Goal: Information Seeking & Learning: Learn about a topic

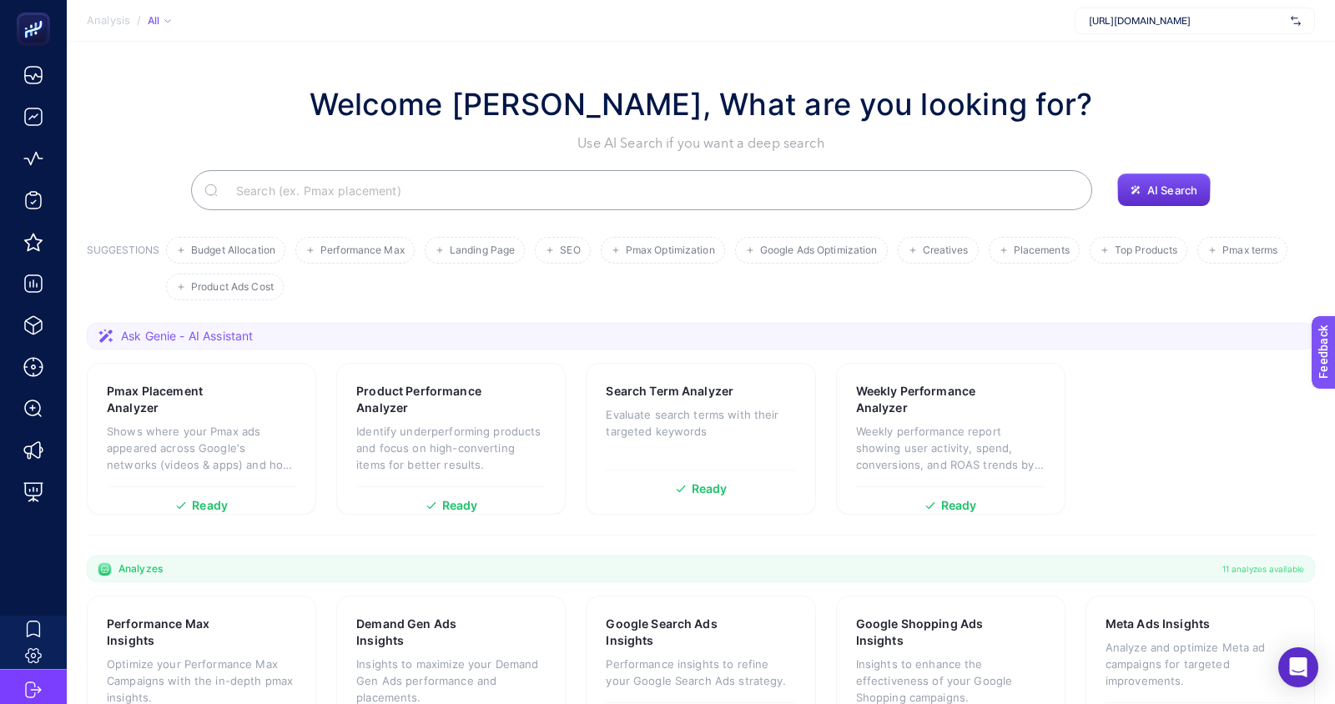
click at [1115, 26] on span "[URL][DOMAIN_NAME]" at bounding box center [1186, 20] width 195 height 13
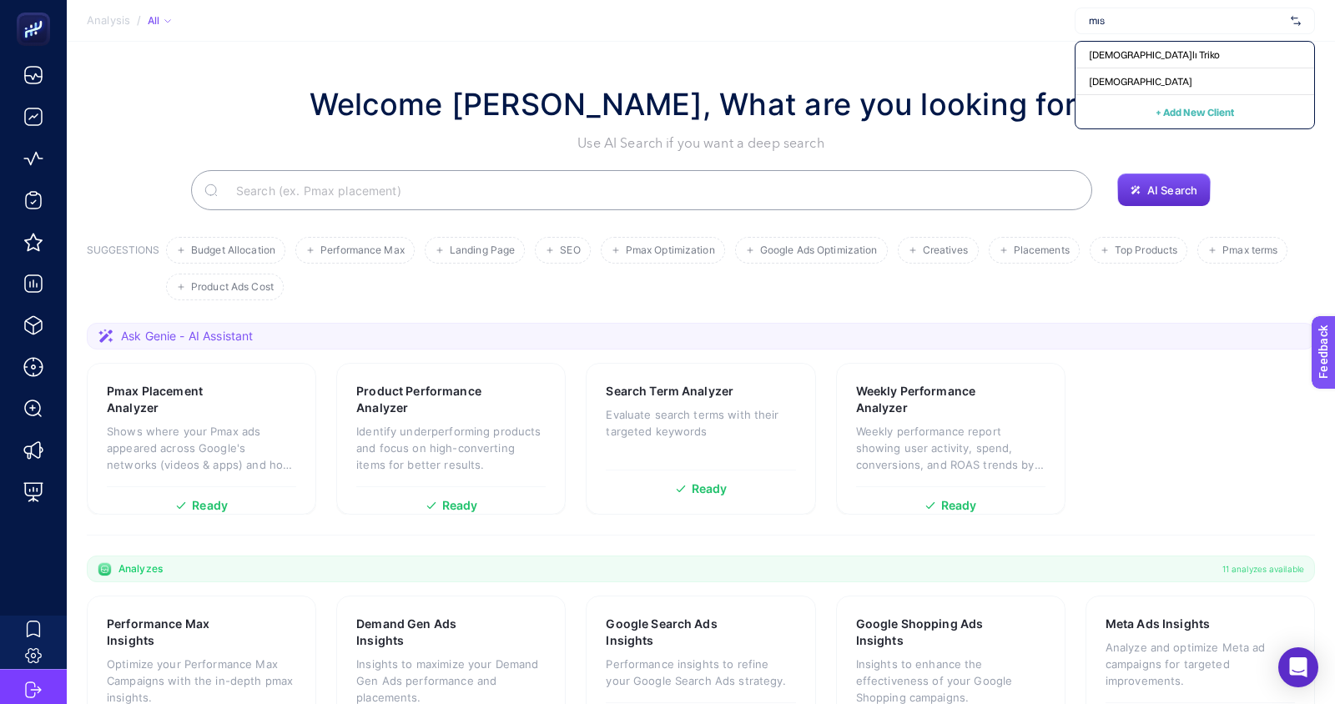
type input "mısı"
click at [1104, 88] on div "[DEMOGRAPHIC_DATA]" at bounding box center [1195, 81] width 239 height 27
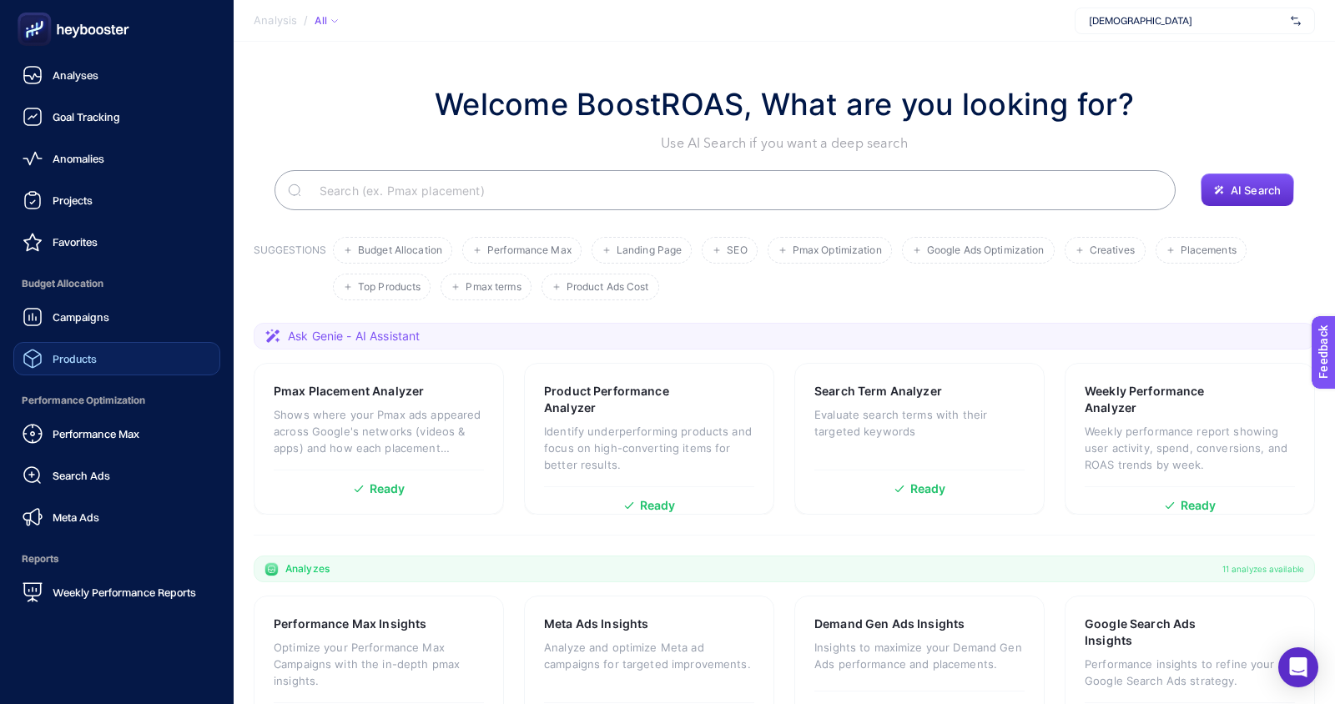
click at [57, 353] on span "Products" at bounding box center [75, 358] width 44 height 13
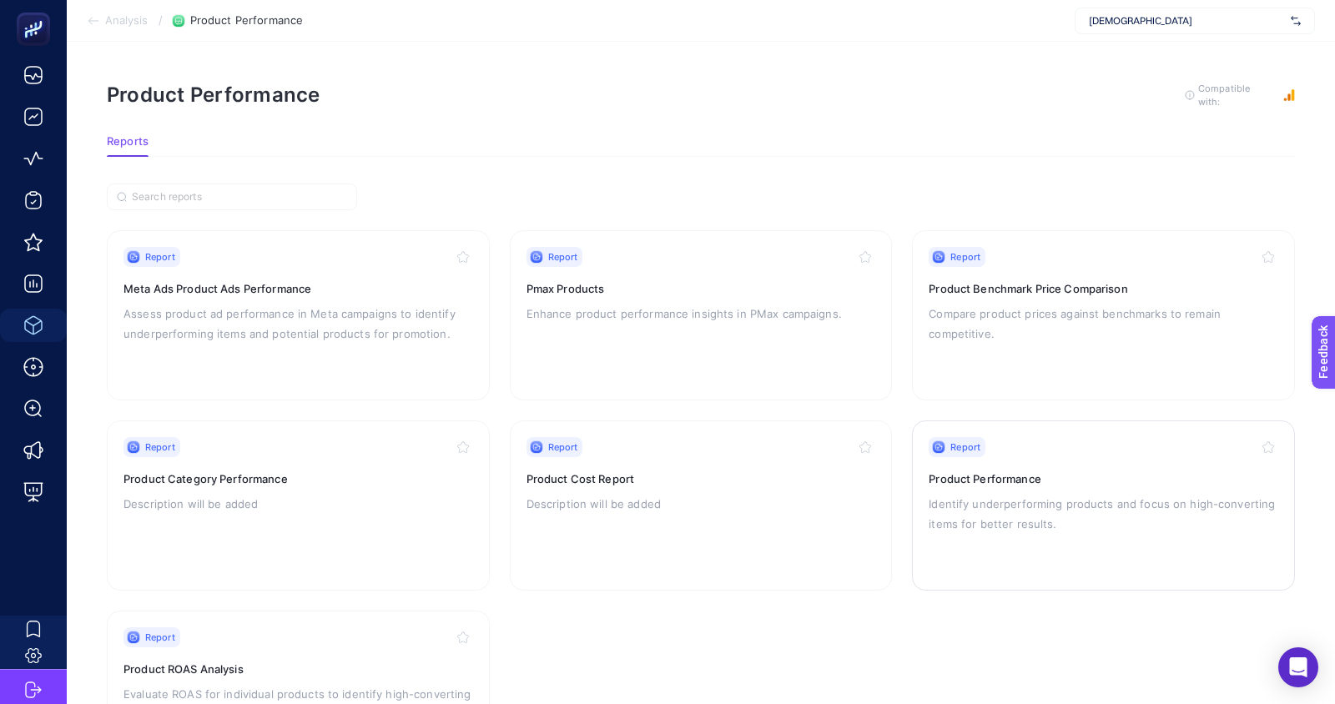
click at [960, 482] on h3 "Product Performance" at bounding box center [1104, 479] width 350 height 17
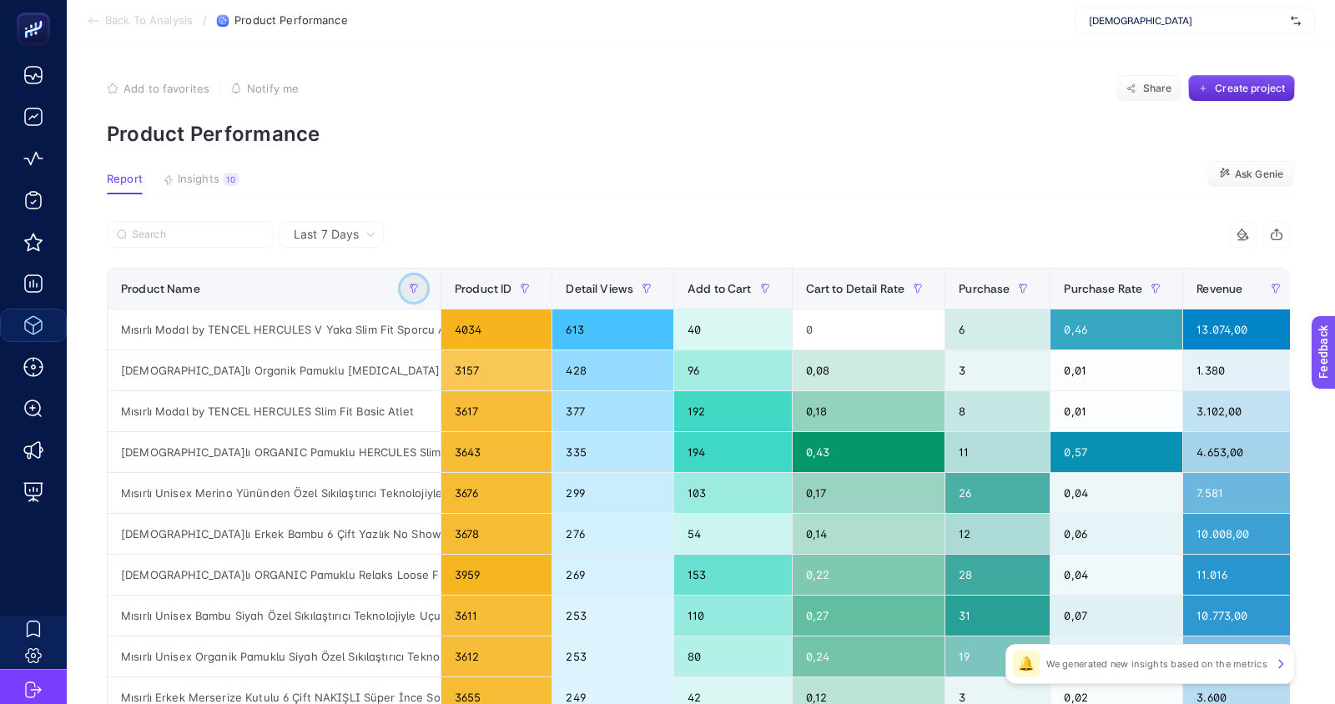
click at [412, 285] on icon "button" at bounding box center [412, 286] width 2 height 3
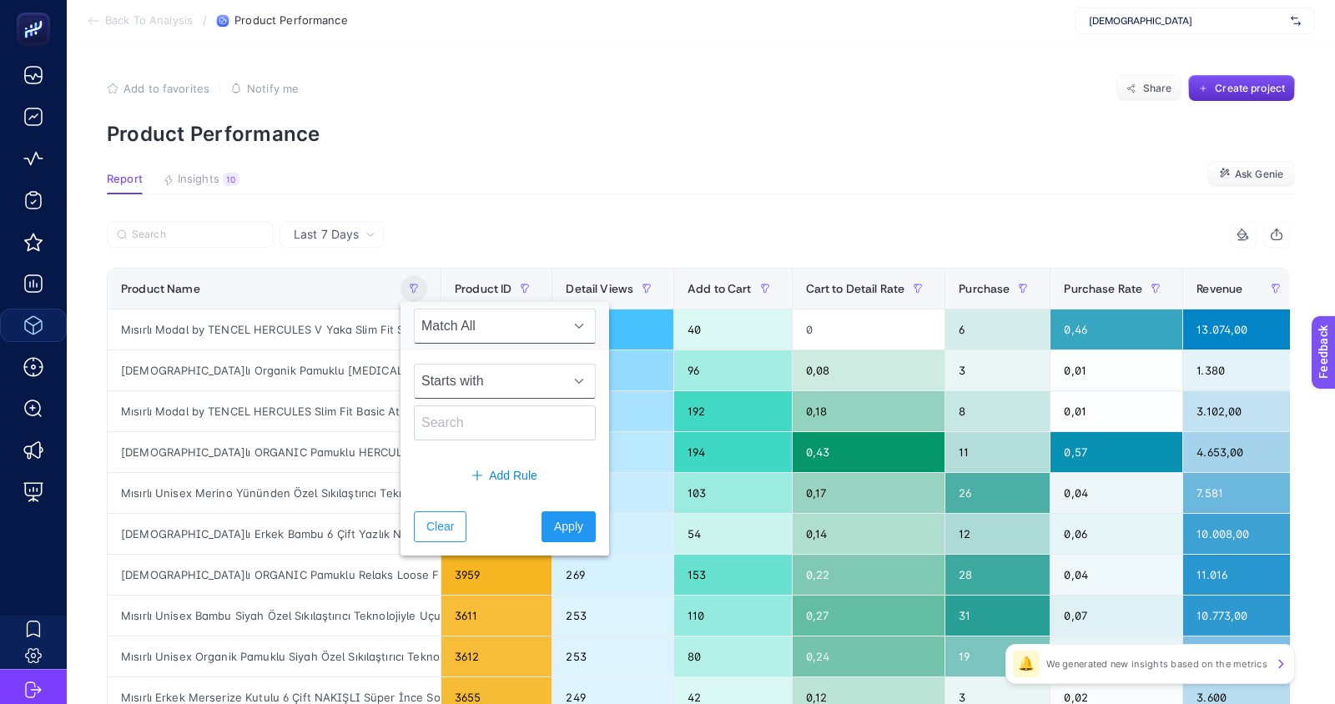
click at [452, 378] on span "Starts with" at bounding box center [489, 381] width 149 height 33
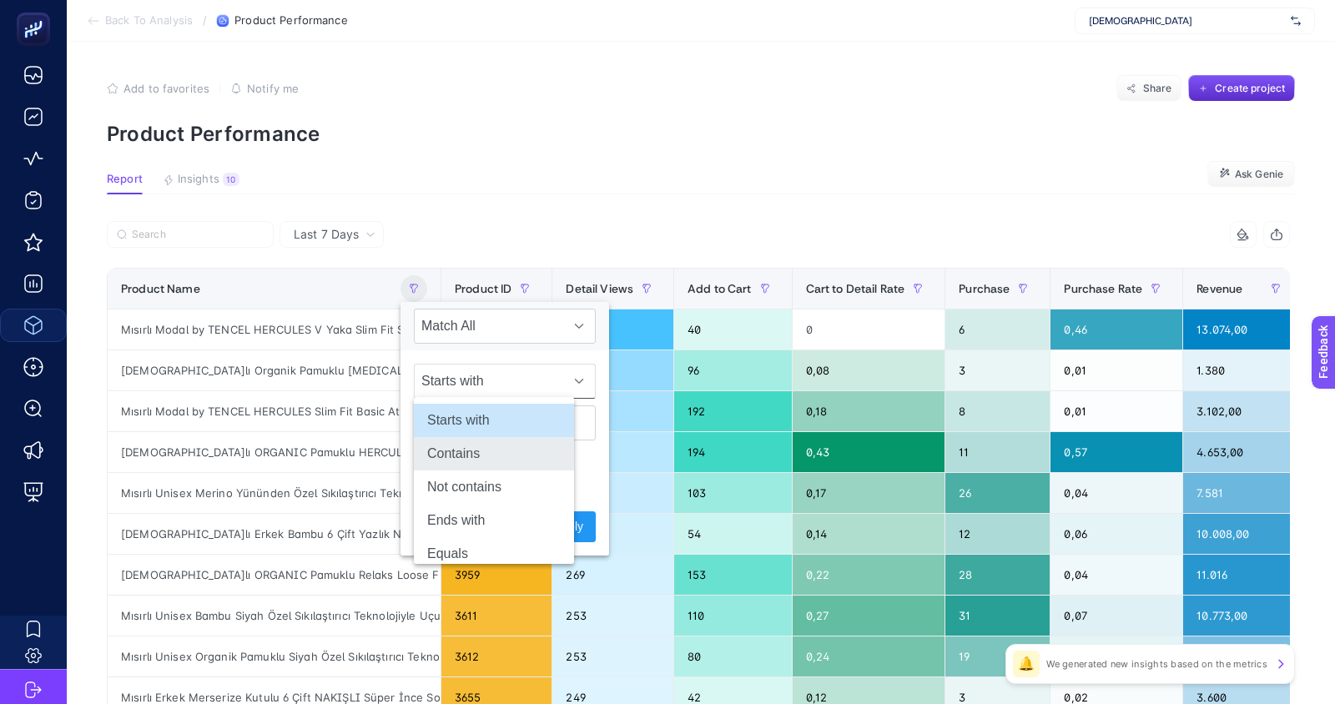
click at [462, 442] on li "Contains" at bounding box center [494, 453] width 160 height 33
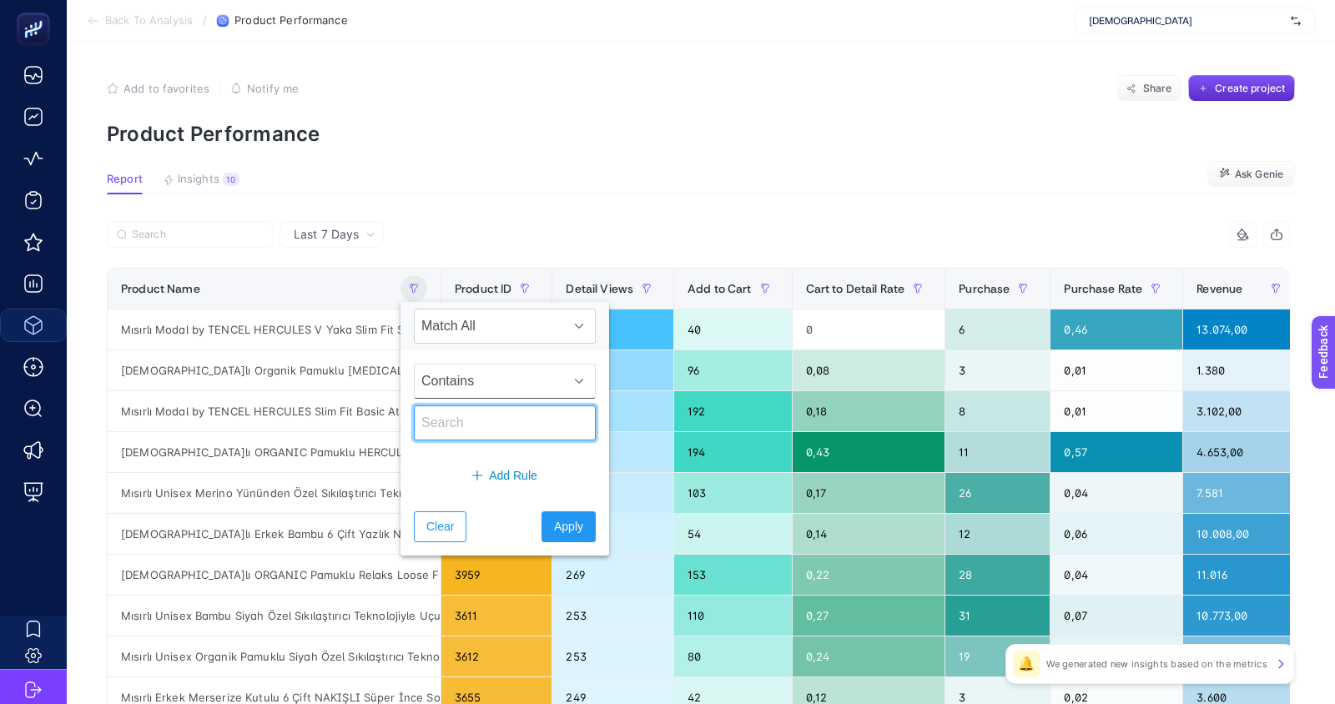
click at [452, 427] on input "text" at bounding box center [505, 423] width 182 height 35
type input "erkek"
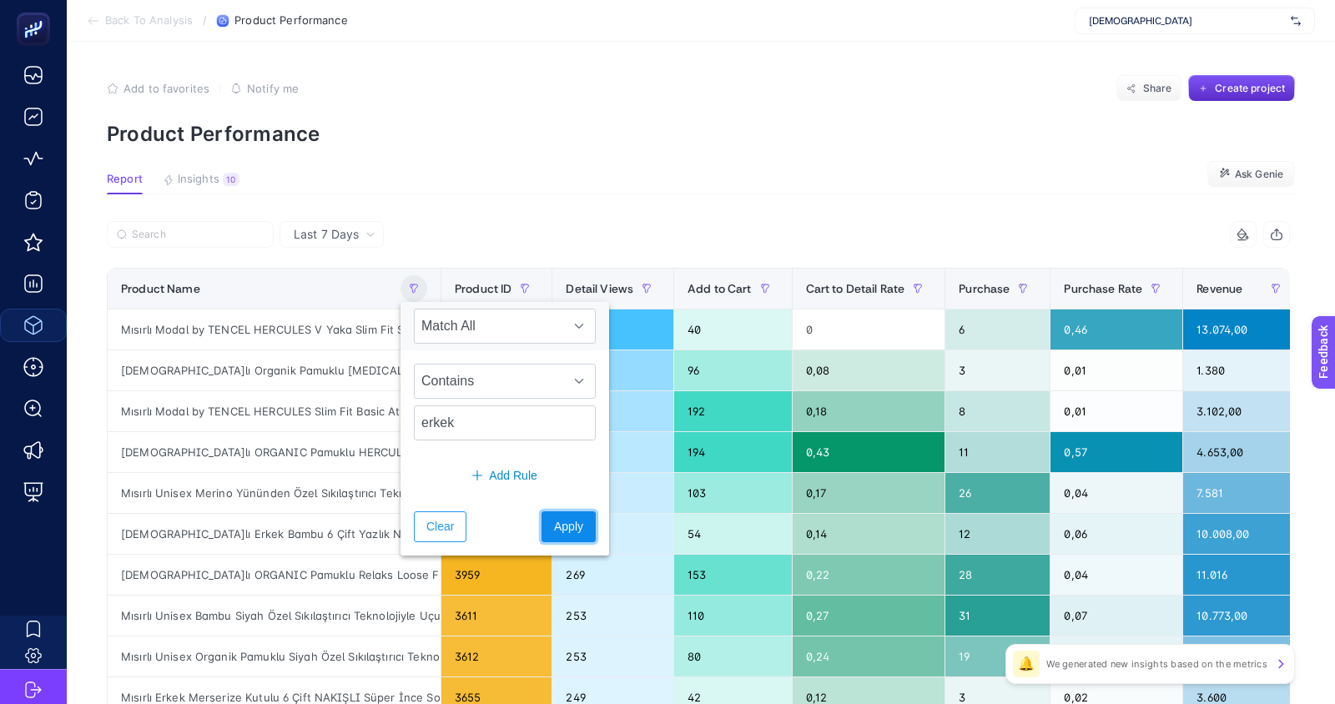
click at [556, 528] on span "Apply" at bounding box center [568, 527] width 29 height 18
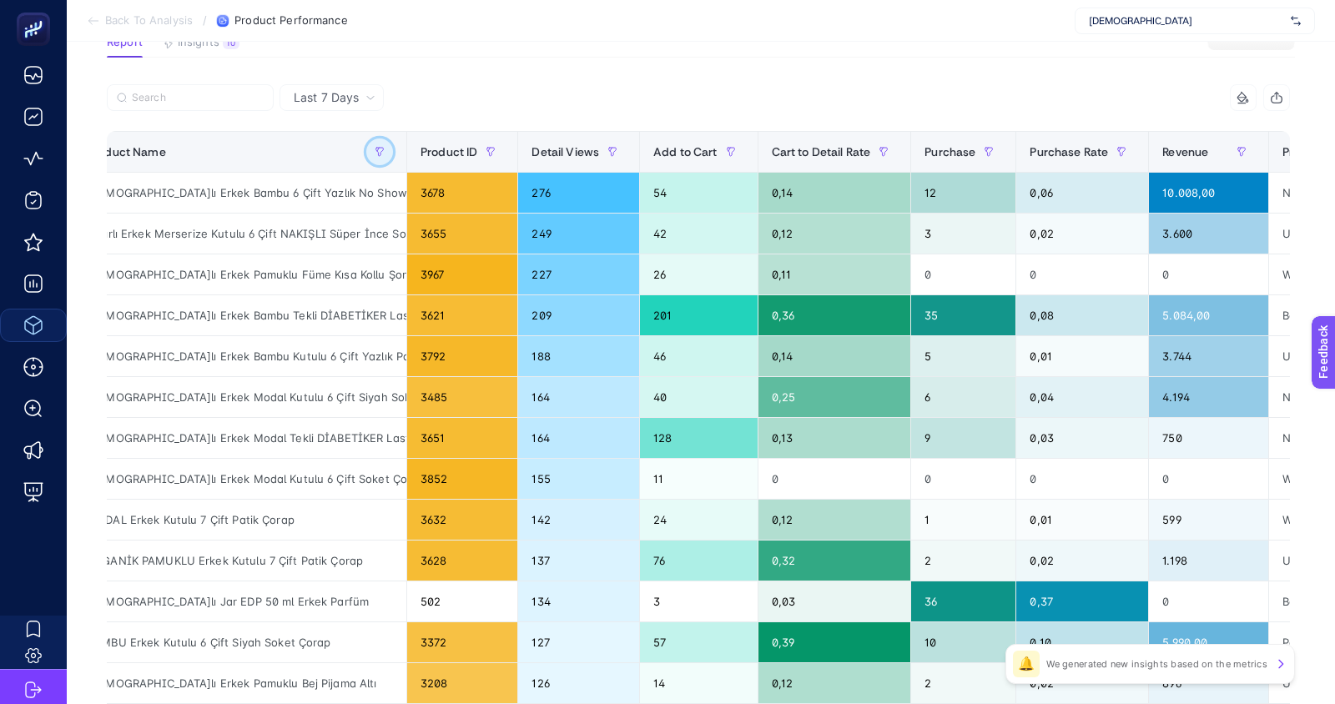
scroll to position [0, 35]
click at [975, 144] on div at bounding box center [988, 152] width 27 height 27
click at [953, 150] on span "Purchase" at bounding box center [949, 151] width 51 height 13
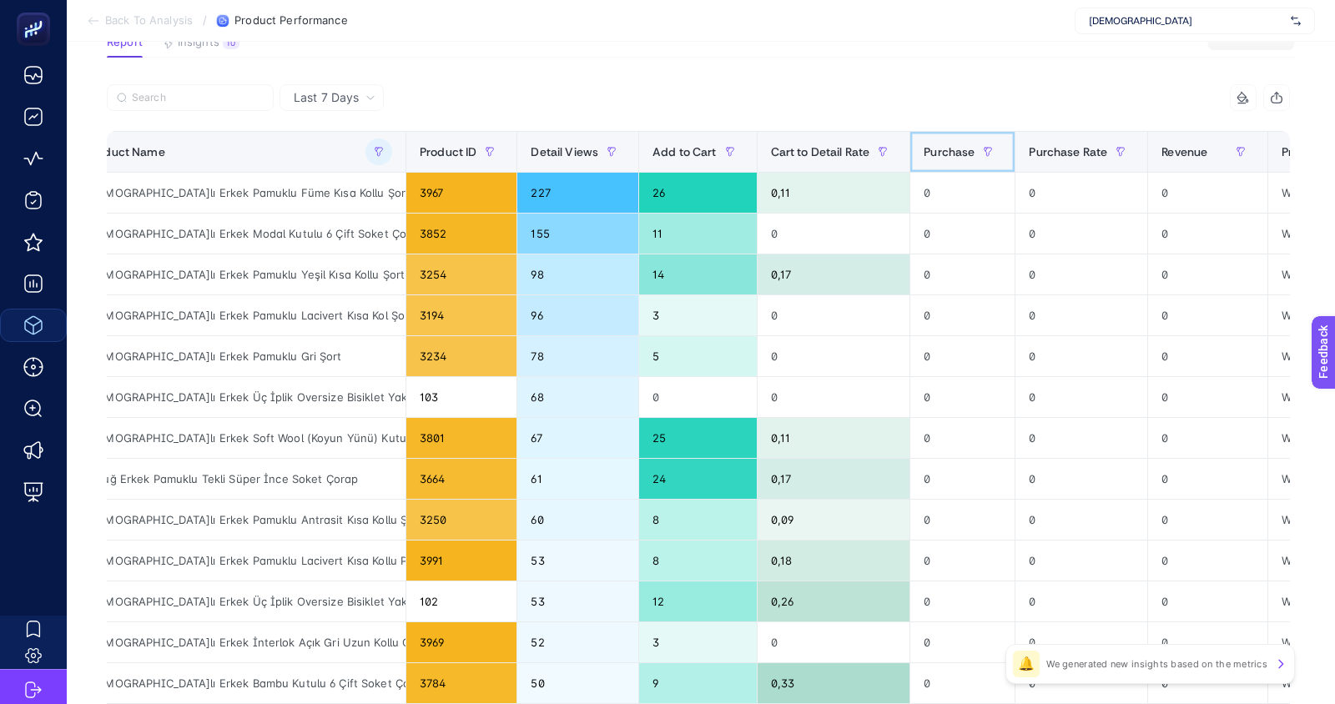
click at [953, 150] on span "Purchase" at bounding box center [949, 151] width 51 height 13
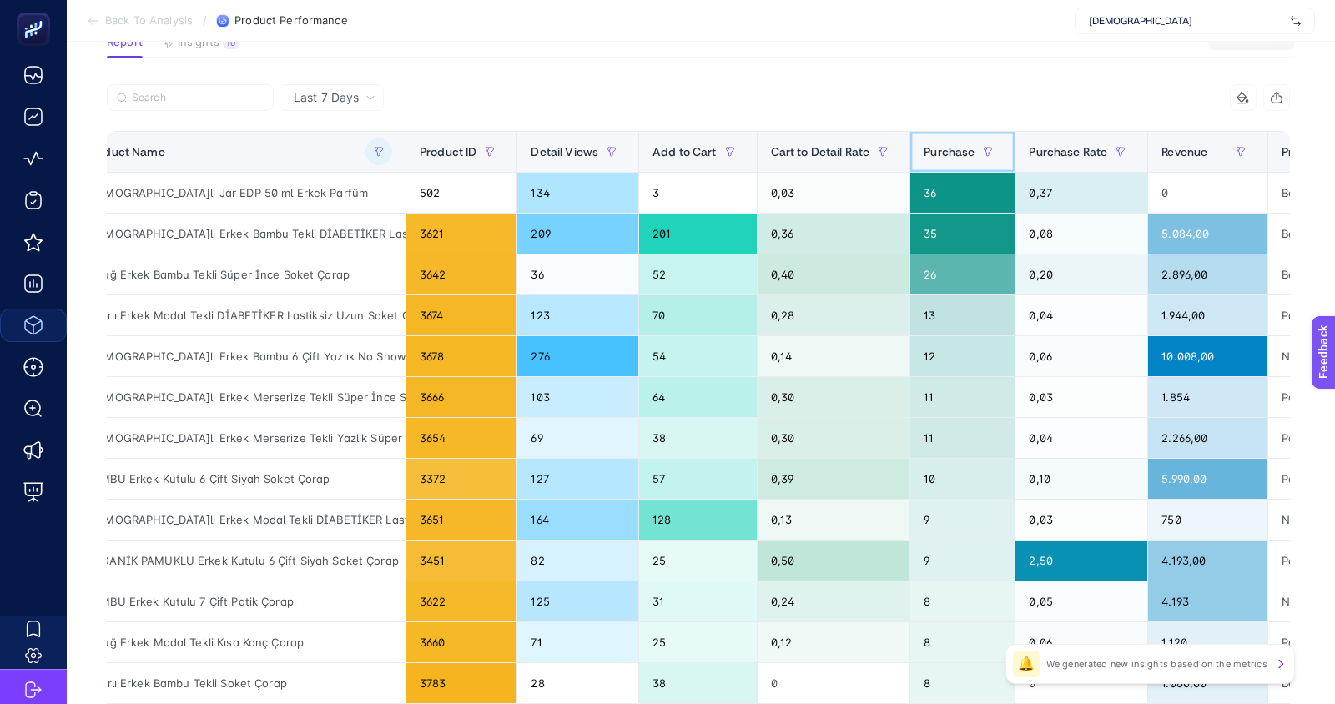
scroll to position [0, 0]
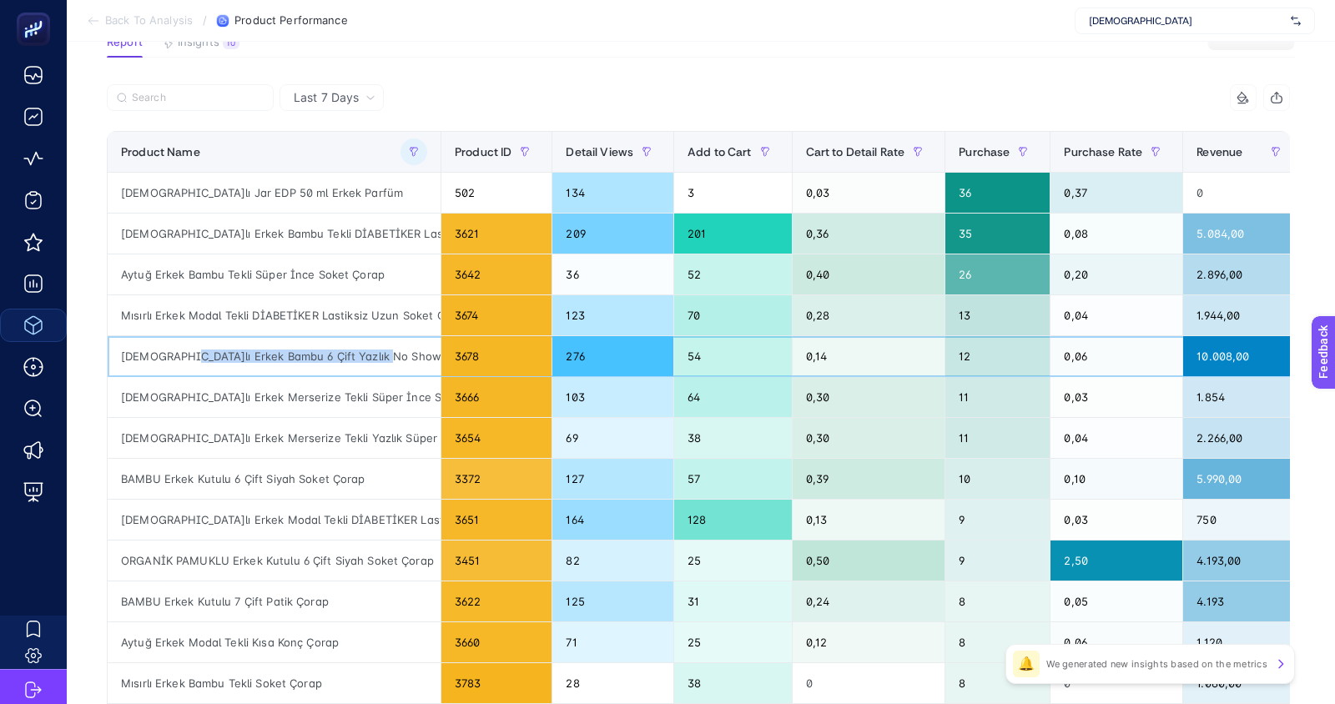
drag, startPoint x: 174, startPoint y: 350, endPoint x: 383, endPoint y: 350, distance: 209.5
click at [385, 350] on div "[DEMOGRAPHIC_DATA]lı Erkek Bambu 6 Çift Yazlık No Show Çorap" at bounding box center [274, 356] width 333 height 40
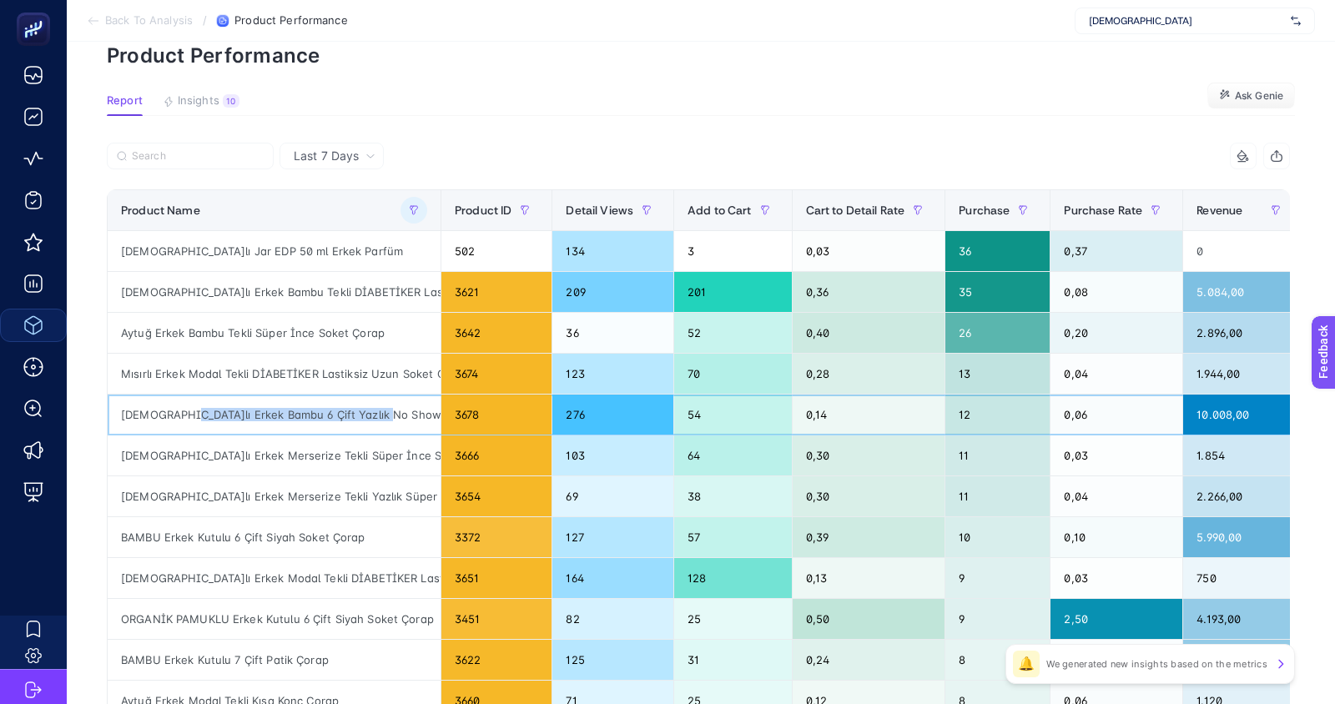
scroll to position [35, 0]
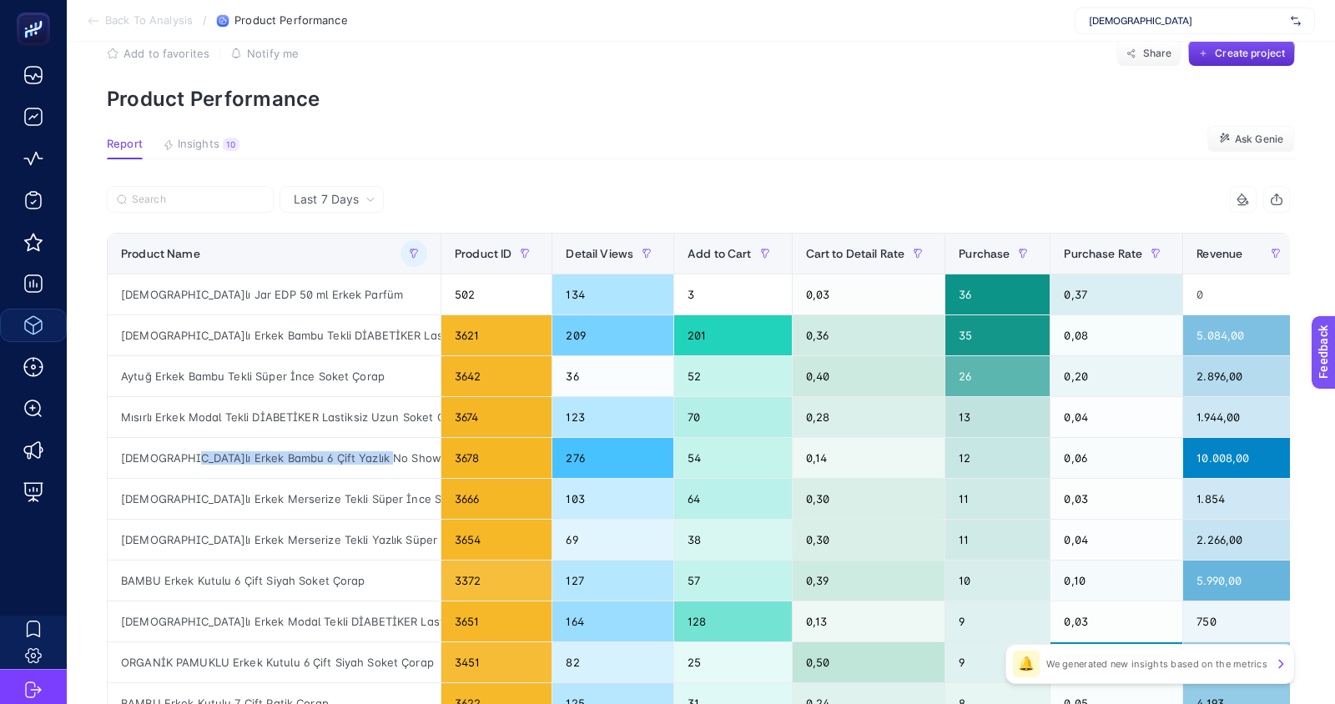
click at [1284, 197] on button "button" at bounding box center [1277, 199] width 27 height 27
click at [159, 102] on p "Product Performance" at bounding box center [701, 99] width 1188 height 24
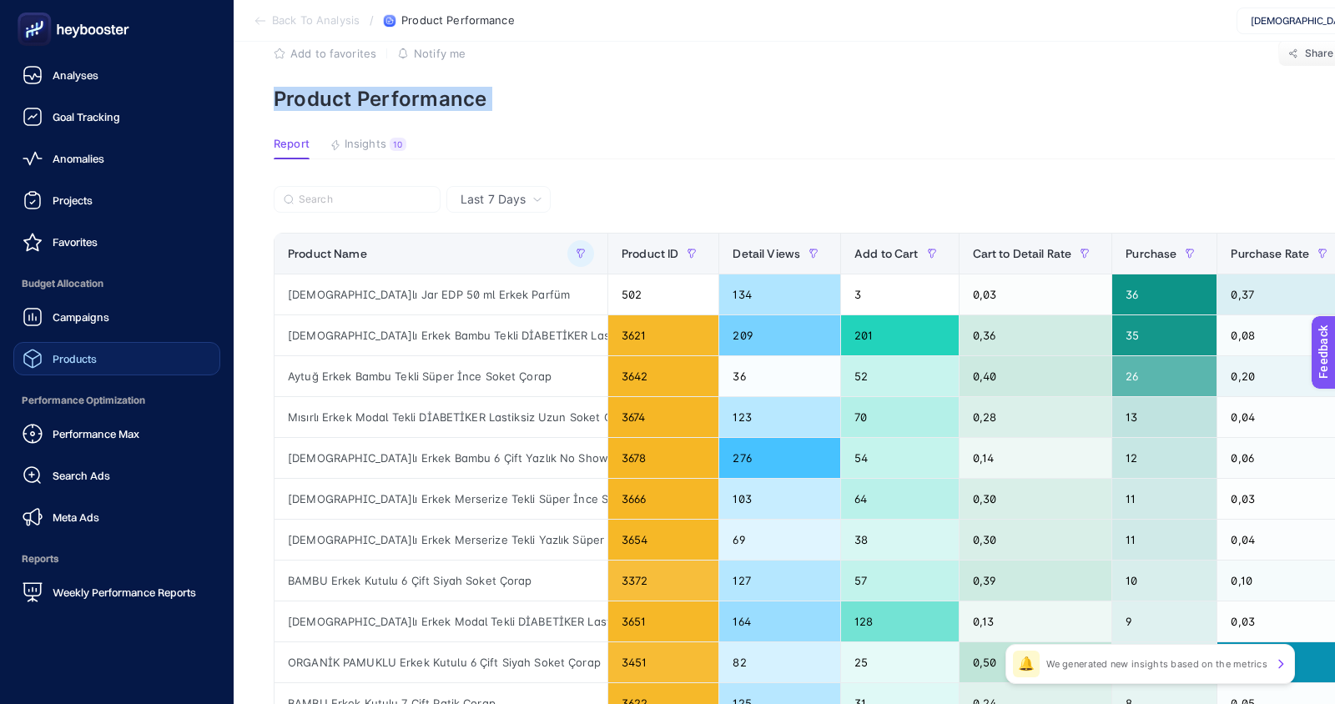
click at [82, 361] on span "Products" at bounding box center [75, 358] width 44 height 13
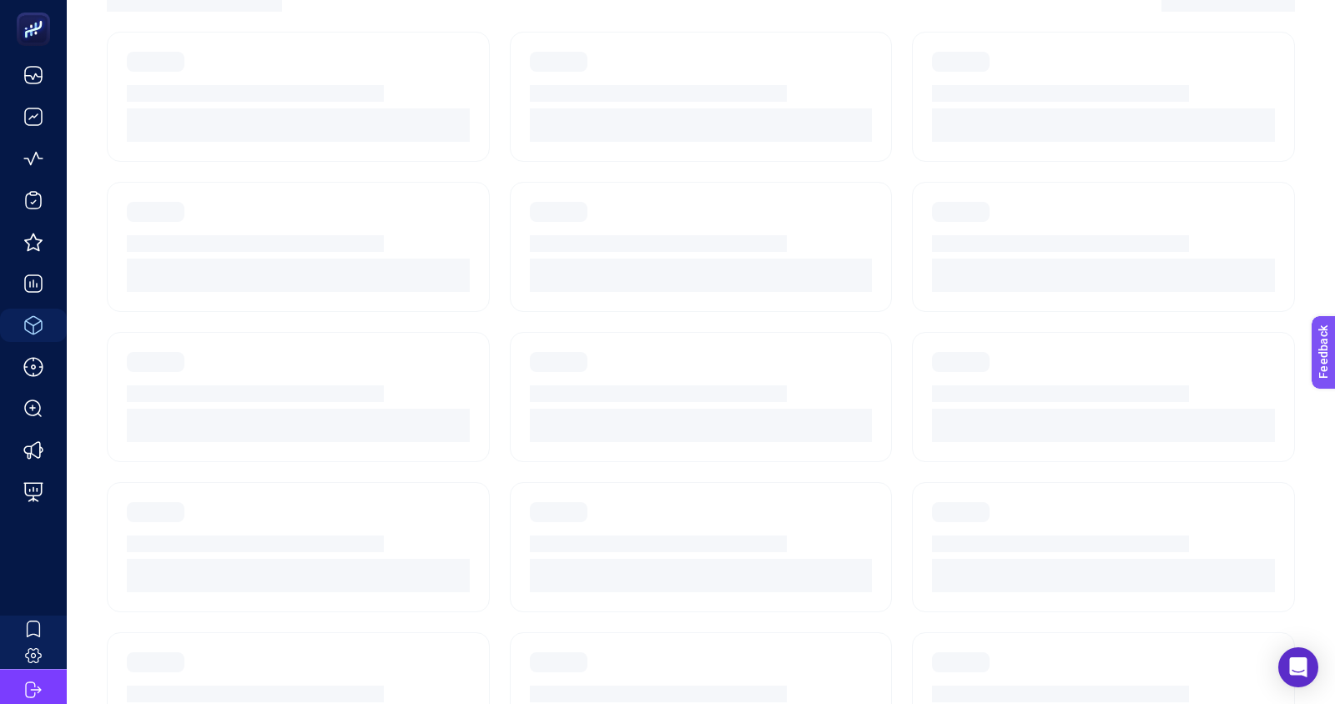
scroll to position [114, 0]
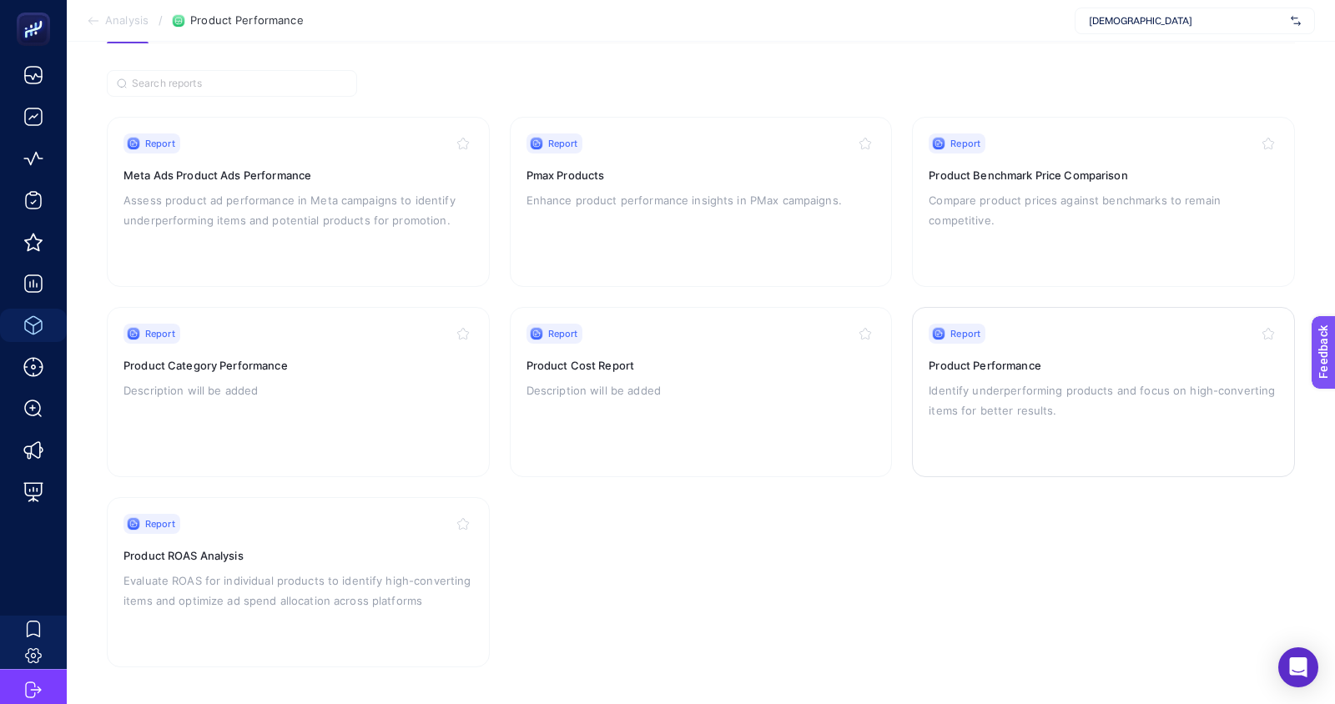
click at [956, 390] on p "Identify underperforming products and focus on high-converting items for better…" at bounding box center [1104, 401] width 350 height 40
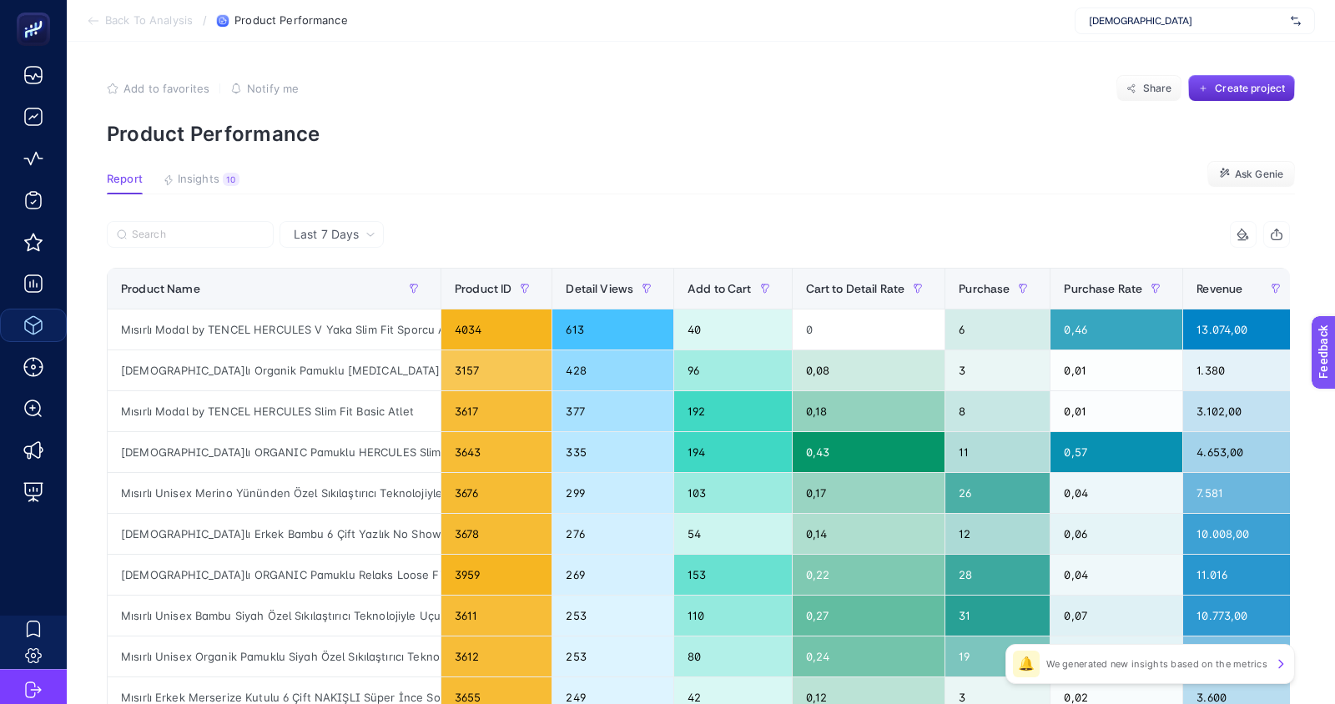
click at [324, 239] on span "Last 7 Days" at bounding box center [326, 234] width 65 height 17
click at [331, 293] on li "Last 30 Days" at bounding box center [332, 300] width 94 height 30
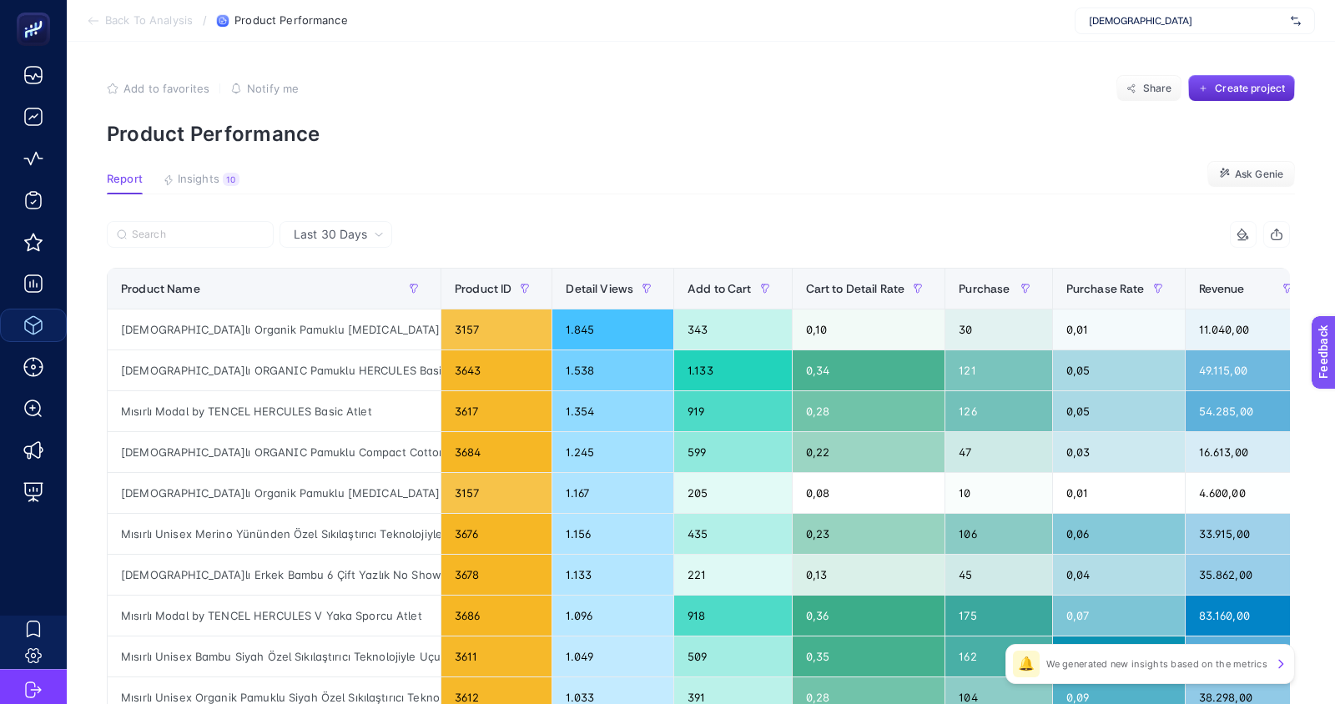
click at [639, 179] on section "Report Insights 10 We generated new insights based on the metrics Ask [PERSON_N…" at bounding box center [701, 184] width 1188 height 22
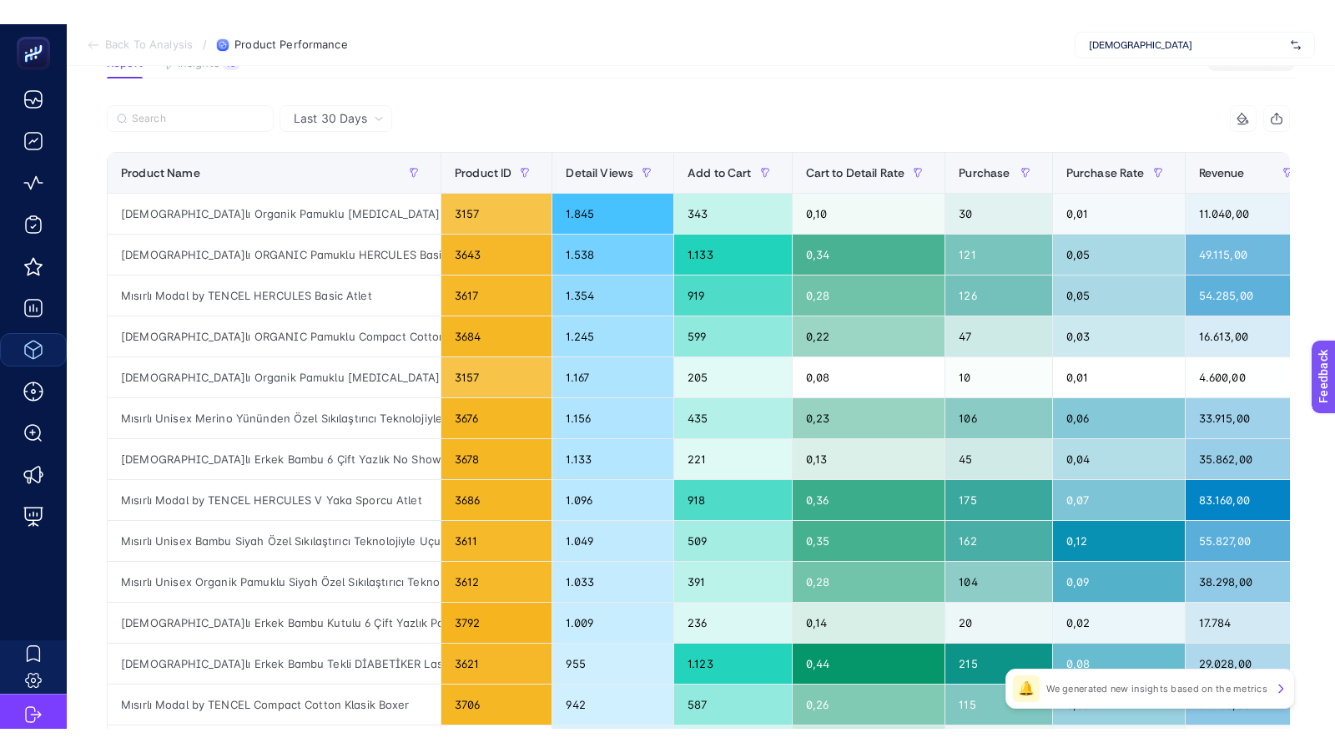
scroll to position [142, 0]
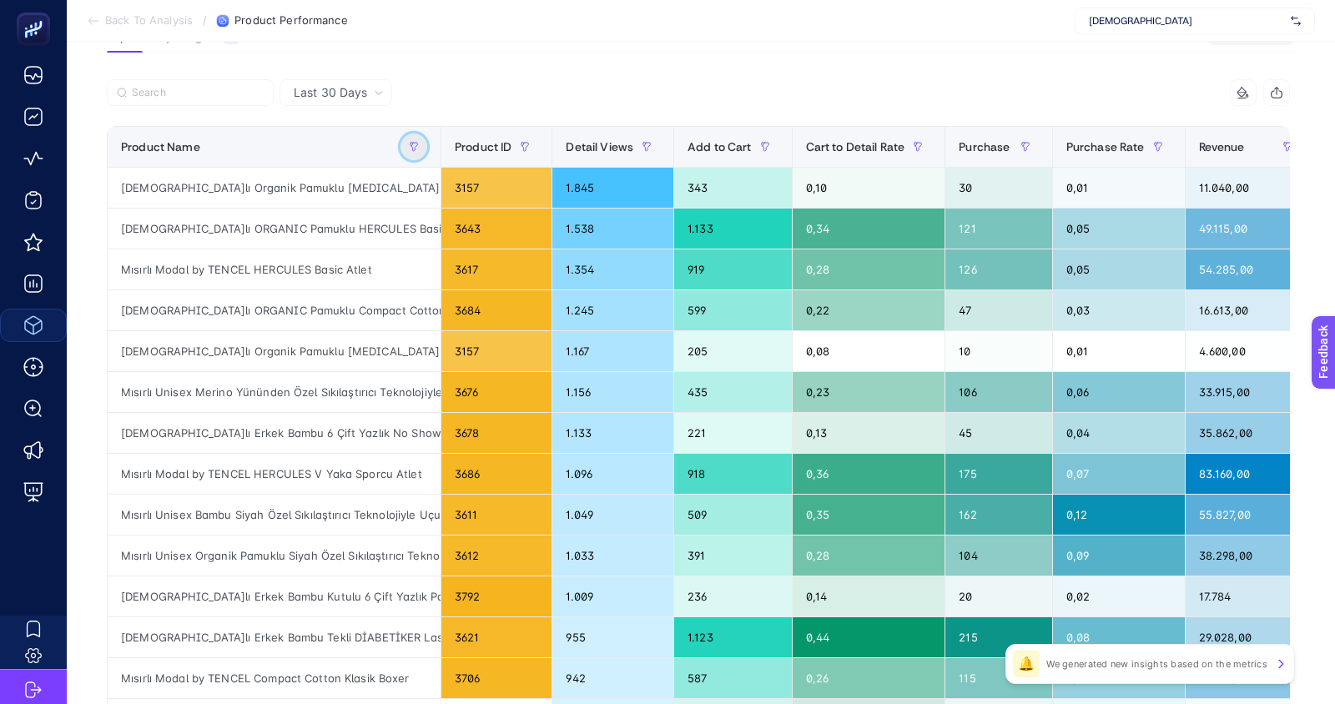
click at [405, 144] on button "button" at bounding box center [414, 147] width 27 height 27
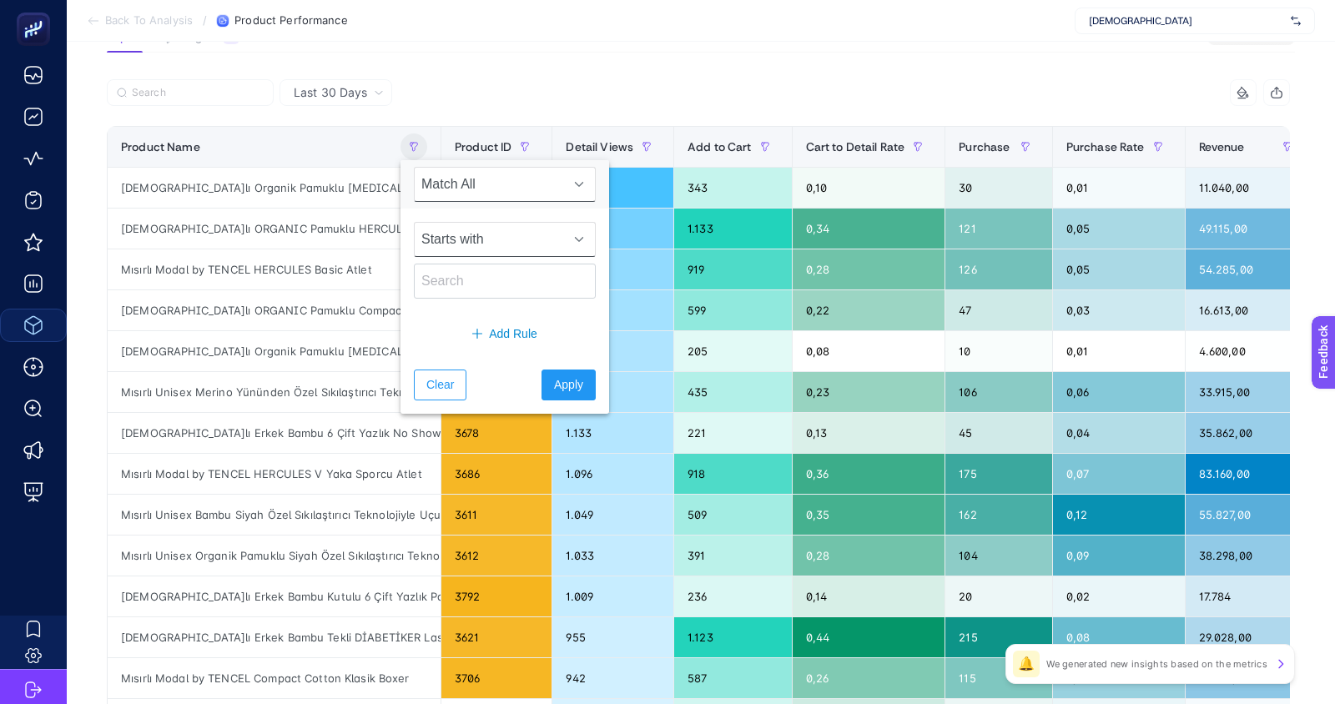
click at [469, 243] on span "Starts with" at bounding box center [489, 239] width 149 height 33
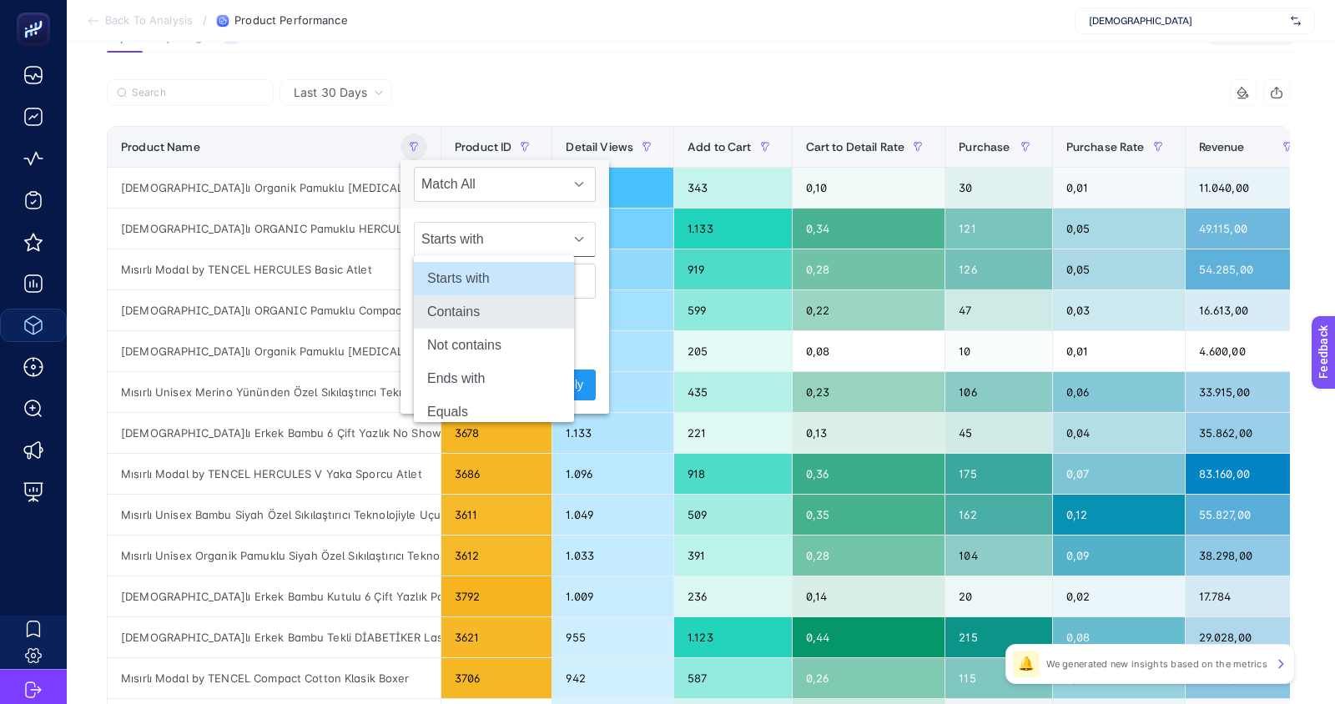
click at [477, 298] on li "Contains" at bounding box center [494, 311] width 160 height 33
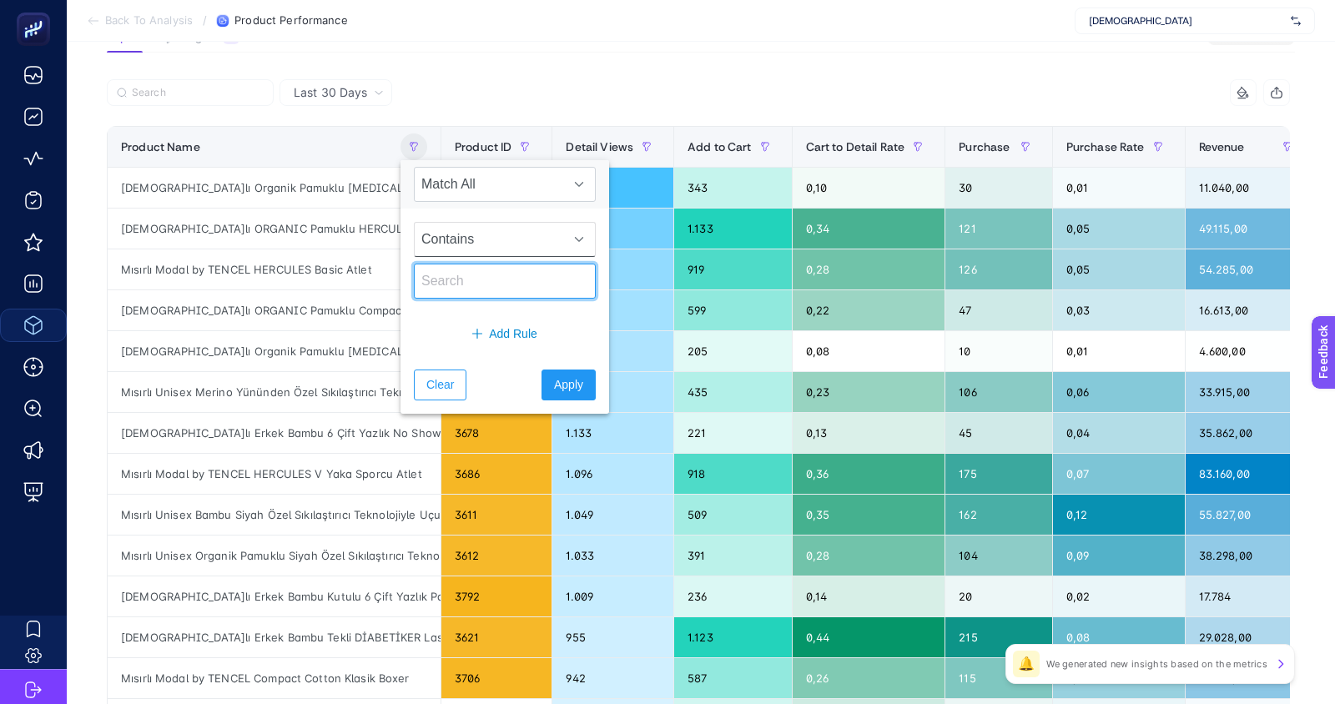
click at [484, 282] on input "text" at bounding box center [505, 281] width 182 height 35
type input "kadın"
click at [550, 390] on button "Apply" at bounding box center [569, 385] width 54 height 31
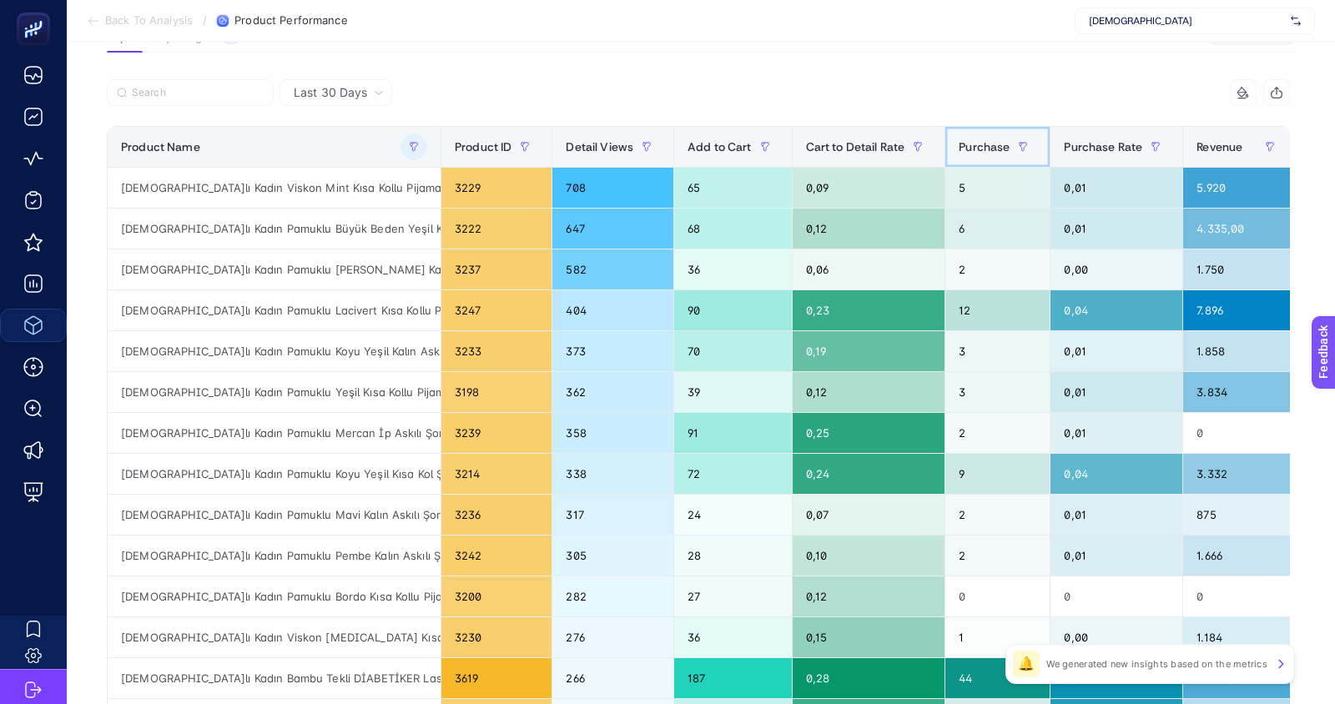
click at [1007, 152] on span "Purchase" at bounding box center [984, 146] width 51 height 13
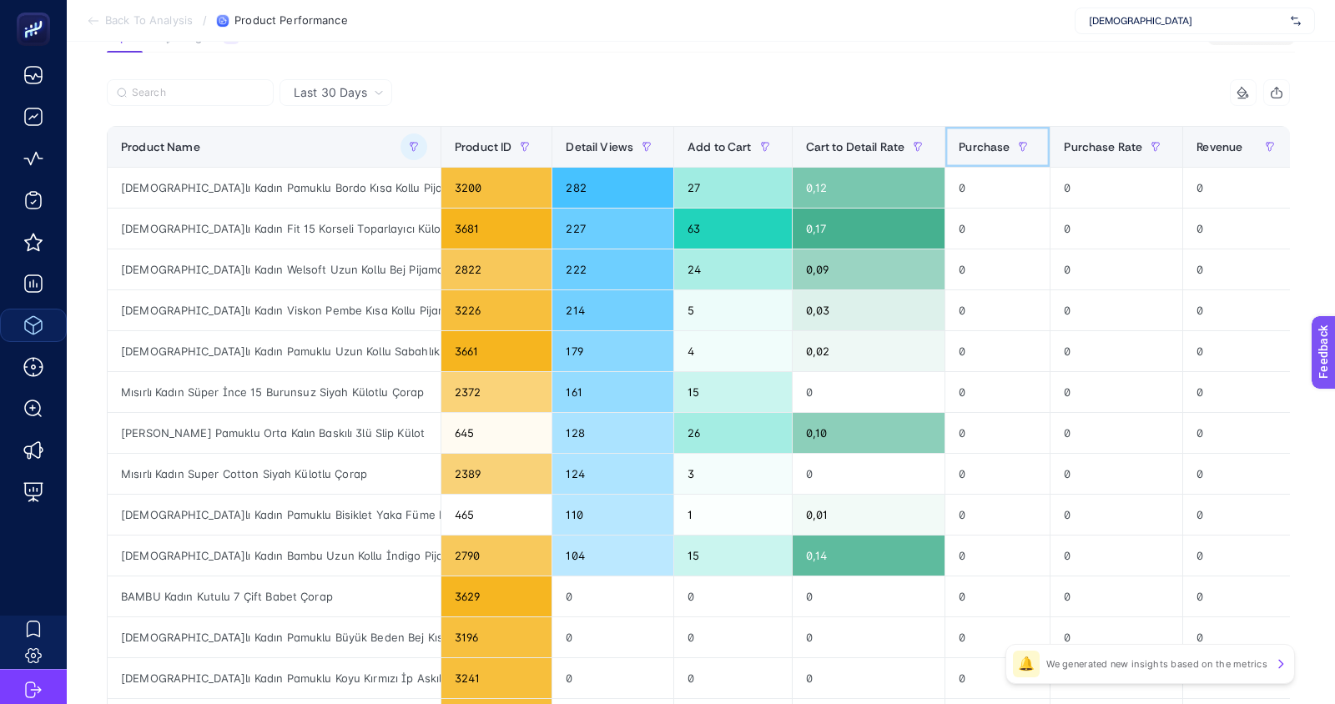
click at [1007, 152] on span "Purchase" at bounding box center [984, 146] width 51 height 13
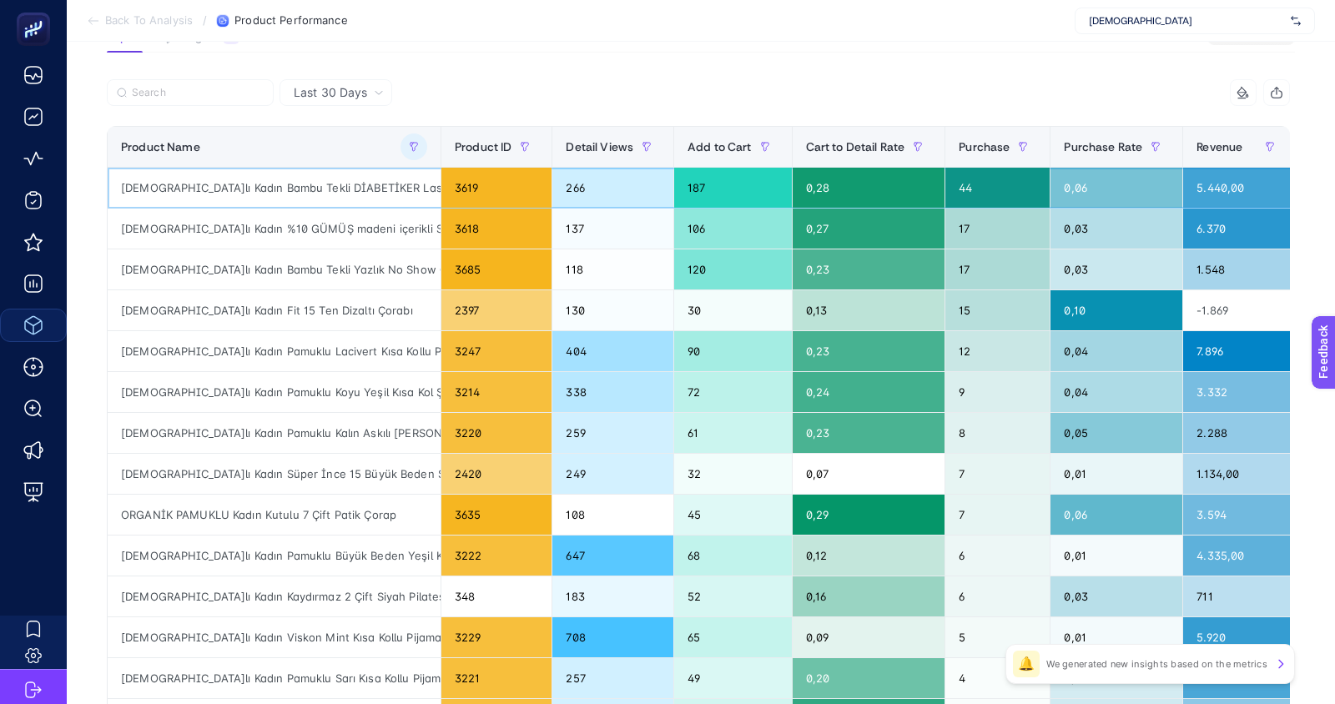
click at [240, 187] on div "[DEMOGRAPHIC_DATA]lı Kadın Bambu Tekli DİABETİKER Lastiksiz Soket Çorap" at bounding box center [274, 188] width 333 height 40
